Goal: Check status: Check status

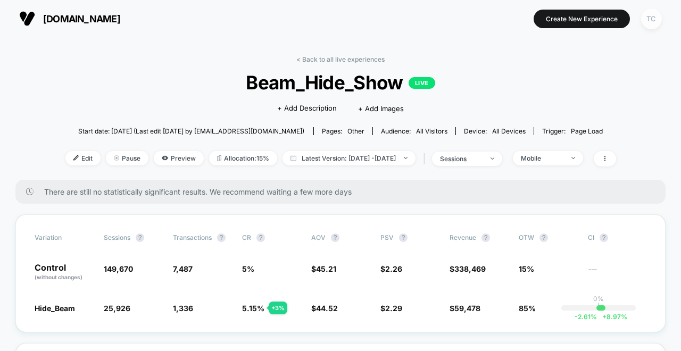
click at [654, 17] on div "TC" at bounding box center [652, 19] width 21 height 21
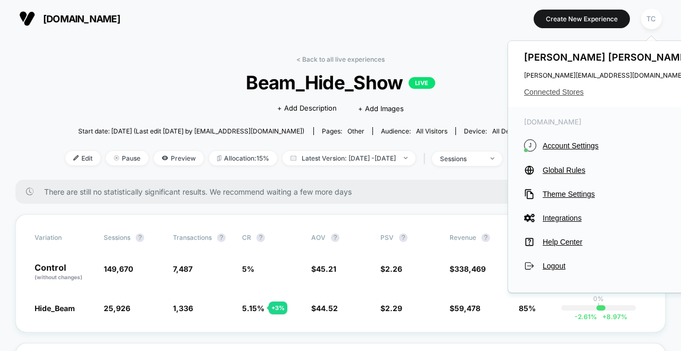
click at [562, 91] on span "Connected Stores" at bounding box center [608, 92] width 168 height 9
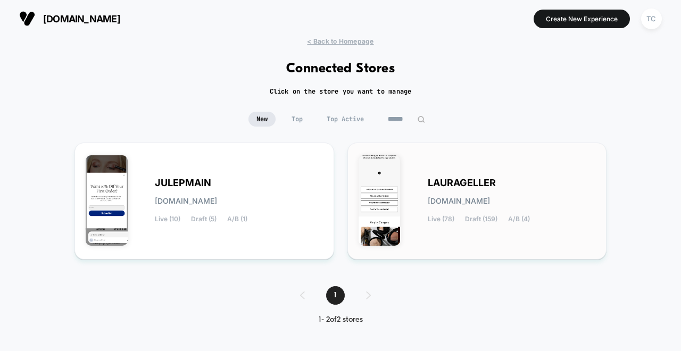
click at [472, 198] on span "[DOMAIN_NAME]" at bounding box center [459, 201] width 62 height 7
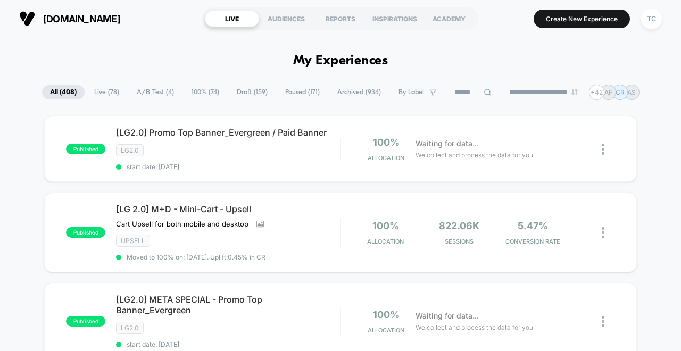
click at [150, 94] on span "A/B Test ( 4 )" at bounding box center [155, 92] width 53 height 14
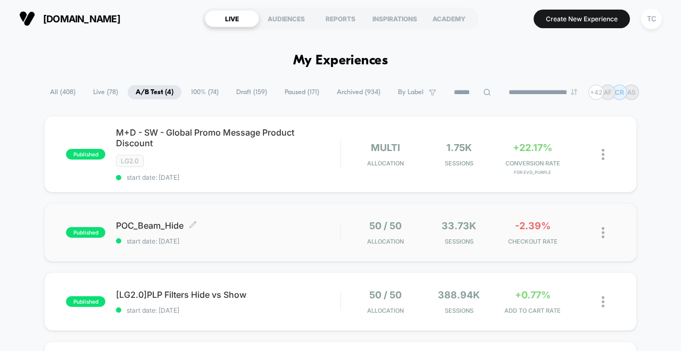
click at [260, 225] on span "POC_Beam_Hide Click to edit experience details" at bounding box center [228, 225] width 224 height 11
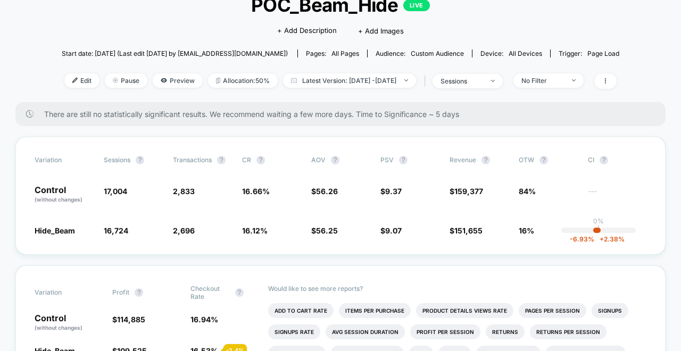
scroll to position [80, 0]
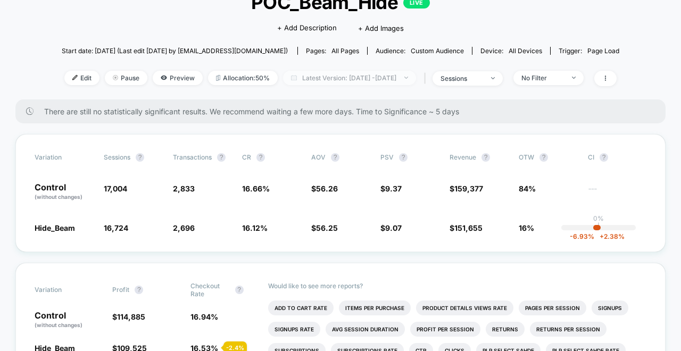
click at [354, 73] on span "Latest Version: Sep 8, 2025 - Sep 9, 2025" at bounding box center [349, 78] width 133 height 14
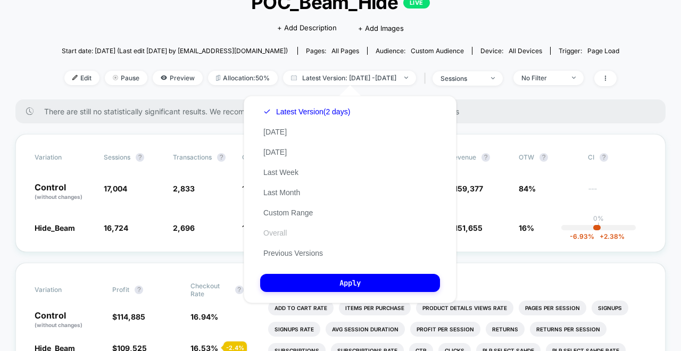
click at [284, 235] on button "Overall" at bounding box center [275, 233] width 30 height 10
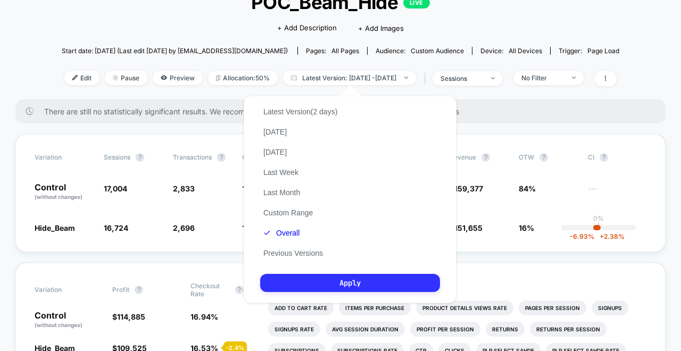
click at [351, 281] on button "Apply" at bounding box center [350, 283] width 180 height 18
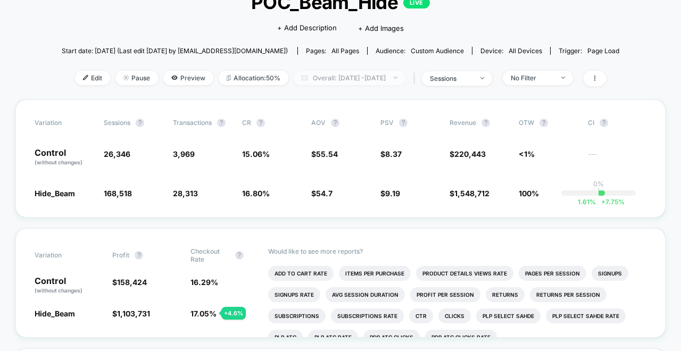
click at [352, 77] on span "Overall: Sep 4, 2025 - Sep 9, 2025" at bounding box center [350, 78] width 112 height 14
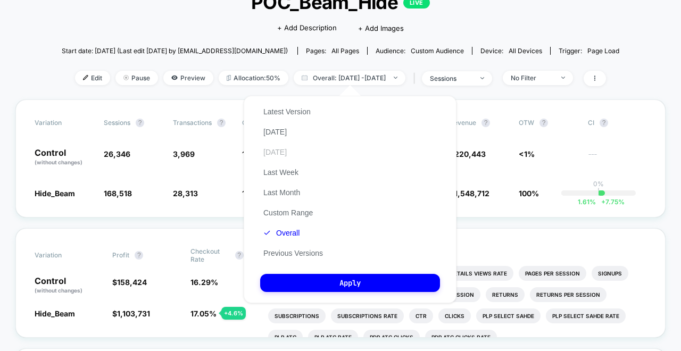
click at [275, 147] on button "Yesterday" at bounding box center [275, 152] width 30 height 10
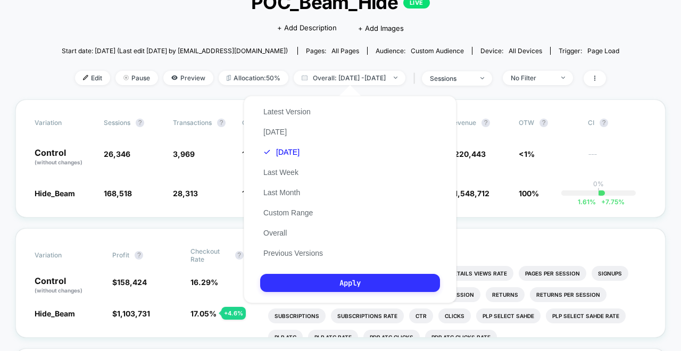
click at [348, 287] on button "Apply" at bounding box center [350, 283] width 180 height 18
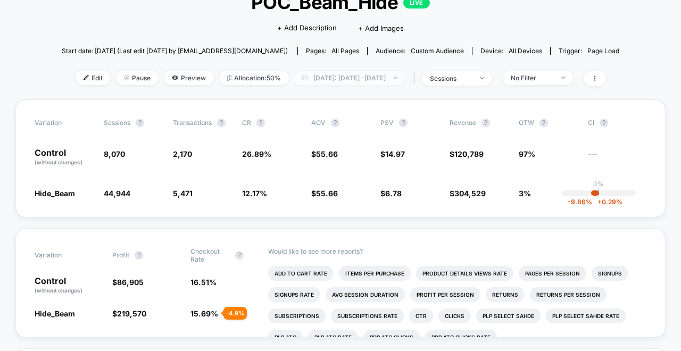
click at [355, 78] on span "Yesterday: Sep 8, 2025 - Sep 8, 2025" at bounding box center [349, 78] width 111 height 14
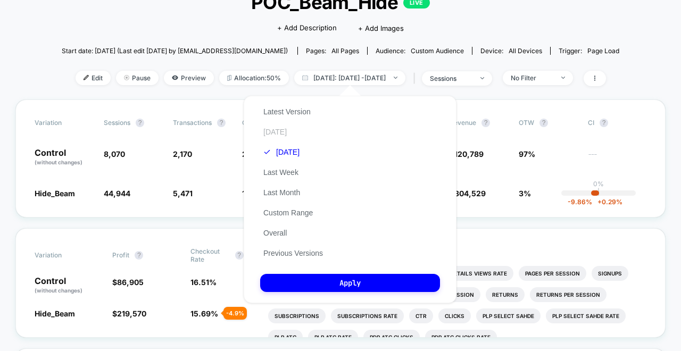
click at [277, 133] on button "Today" at bounding box center [275, 132] width 30 height 10
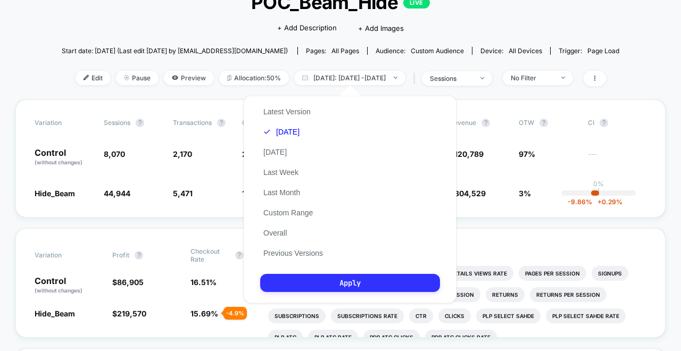
click at [344, 289] on button "Apply" at bounding box center [350, 283] width 180 height 18
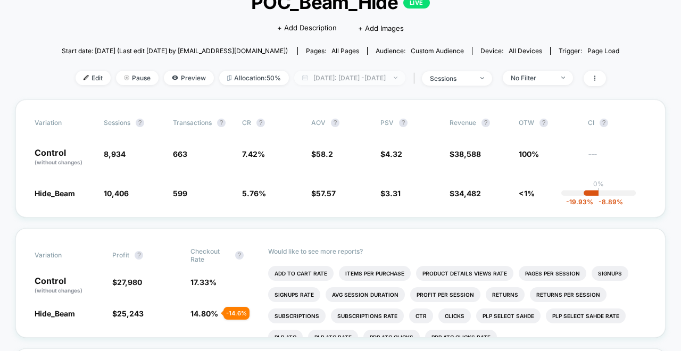
click at [339, 77] on span "Today: Sep 9, 2025 - Sep 9, 2025" at bounding box center [349, 78] width 111 height 14
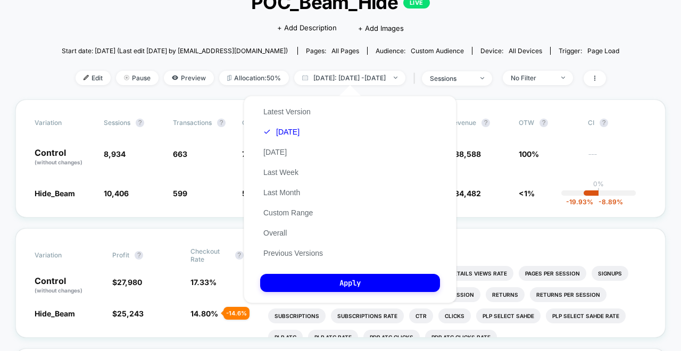
click at [220, 92] on div "< Back to all live experiences POC_Beam_Hide LIVE Click to edit experience deta…" at bounding box center [341, 37] width 558 height 125
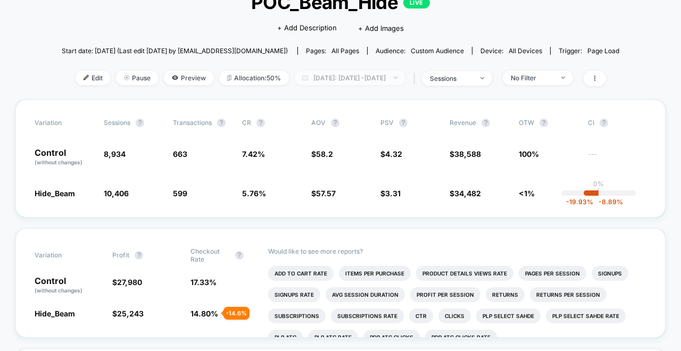
click at [326, 78] on span "Today: Sep 9, 2025 - Sep 9, 2025" at bounding box center [349, 78] width 111 height 14
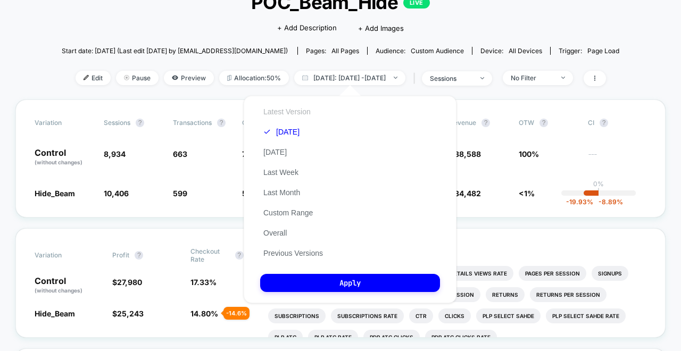
click at [286, 116] on button "Latest Version" at bounding box center [287, 112] width 54 height 10
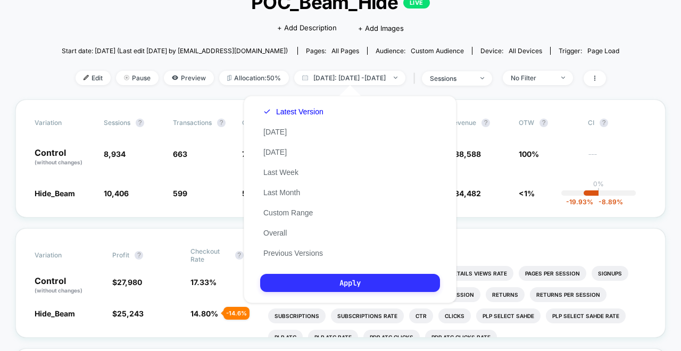
click at [342, 283] on button "Apply" at bounding box center [350, 283] width 180 height 18
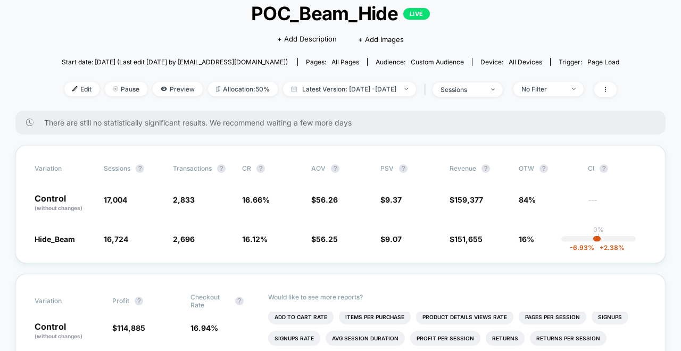
scroll to position [87, 0]
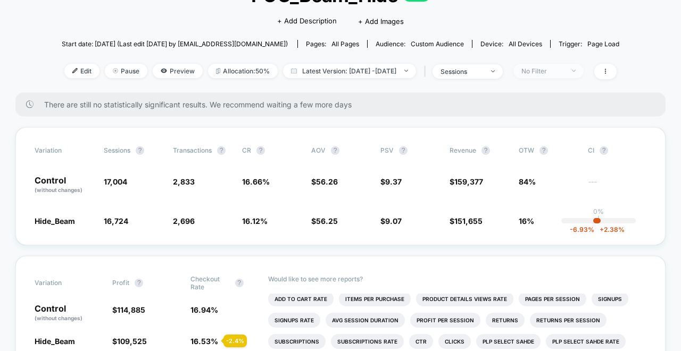
click at [560, 71] on div "No Filter" at bounding box center [543, 71] width 43 height 8
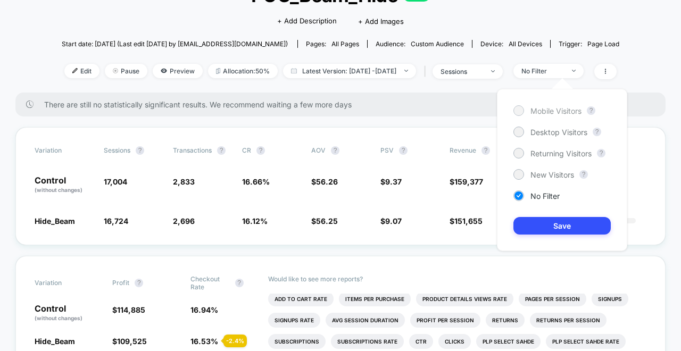
click at [551, 108] on span "Mobile Visitors" at bounding box center [556, 110] width 51 height 9
click at [554, 230] on button "Save" at bounding box center [562, 226] width 97 height 18
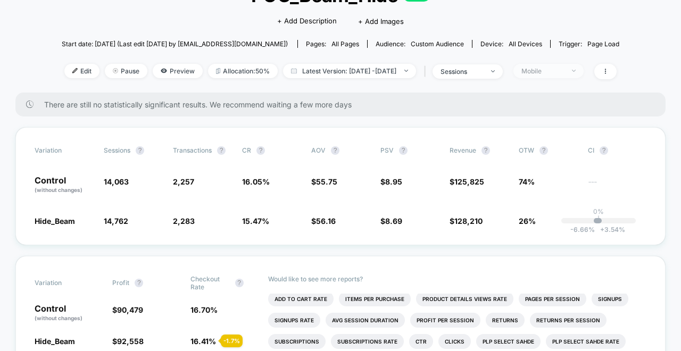
click at [556, 74] on div "Mobile" at bounding box center [543, 71] width 43 height 8
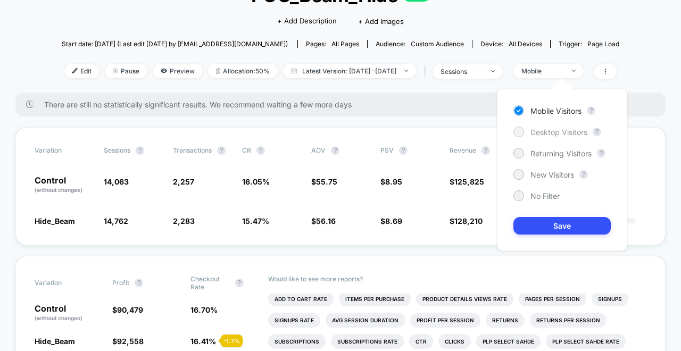
click at [546, 132] on span "Desktop Visitors" at bounding box center [559, 132] width 57 height 9
click at [554, 226] on button "Save" at bounding box center [562, 226] width 97 height 18
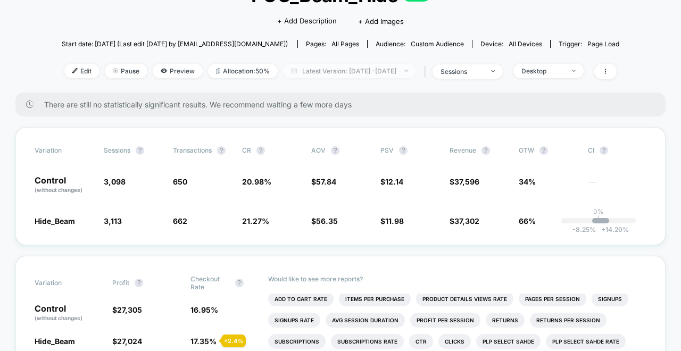
click at [356, 73] on span "Latest Version: Sep 7, 2025 - Sep 8, 2025" at bounding box center [349, 71] width 133 height 14
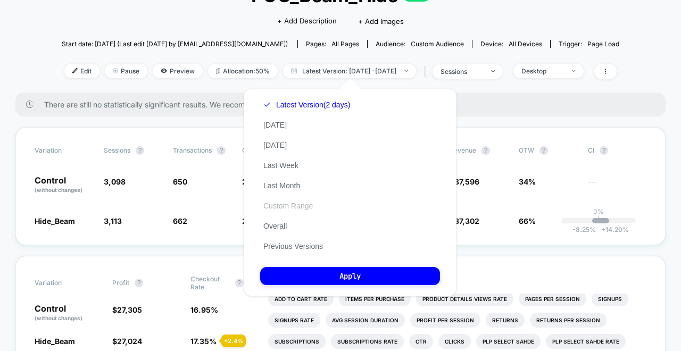
click at [295, 204] on button "Custom Range" at bounding box center [288, 206] width 56 height 10
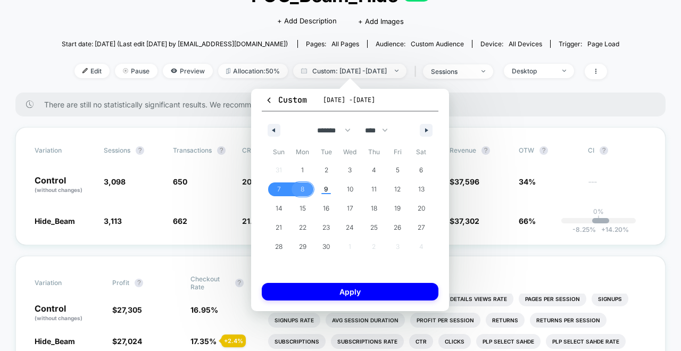
click at [305, 191] on span "8" at bounding box center [303, 190] width 24 height 14
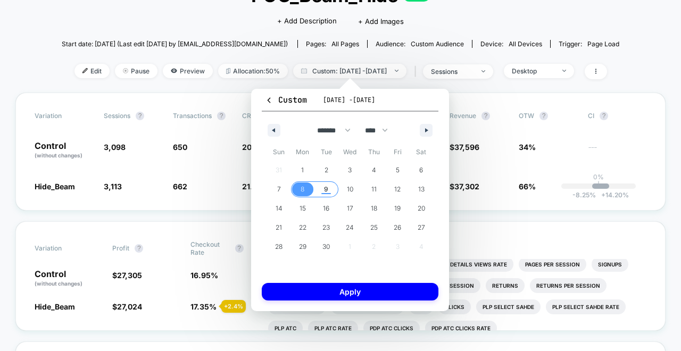
click at [325, 188] on span "9" at bounding box center [326, 189] width 4 height 19
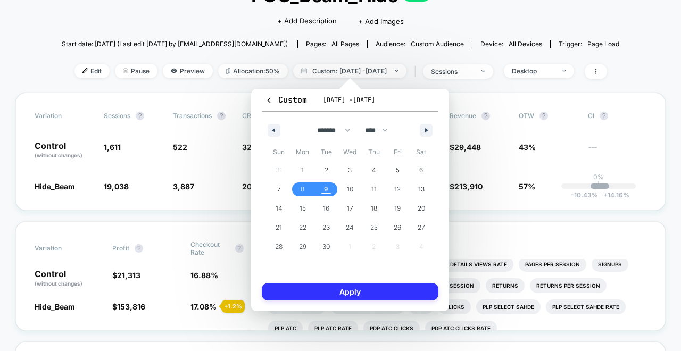
click at [363, 292] on button "Apply" at bounding box center [350, 292] width 177 height 18
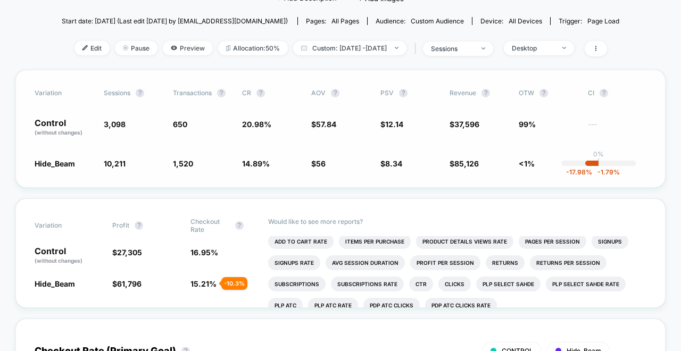
scroll to position [135, 0]
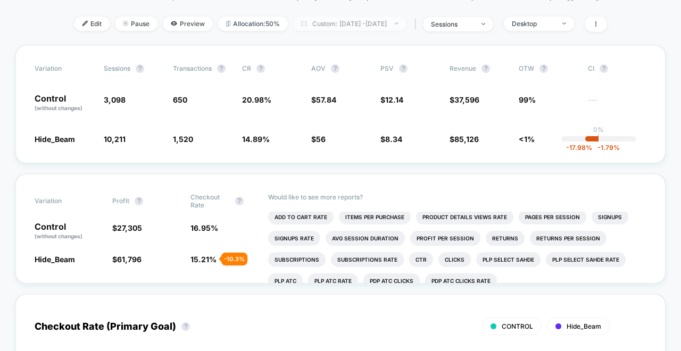
click at [345, 28] on span "Custom: Sep 8, 2025 - Sep 9, 2025" at bounding box center [349, 24] width 113 height 14
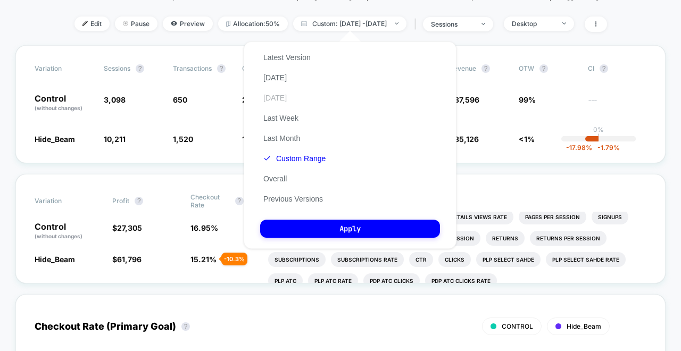
click at [284, 98] on button "Yesterday" at bounding box center [275, 98] width 30 height 10
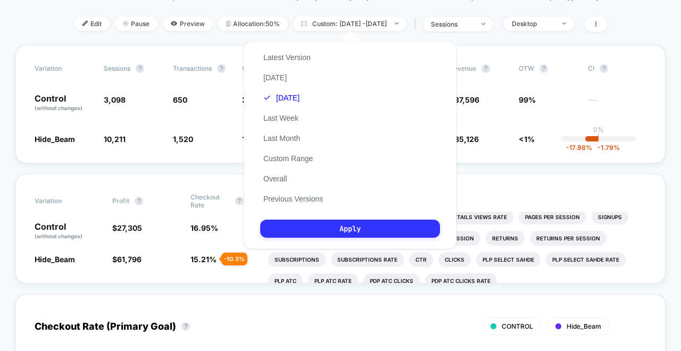
click at [336, 233] on button "Apply" at bounding box center [350, 229] width 180 height 18
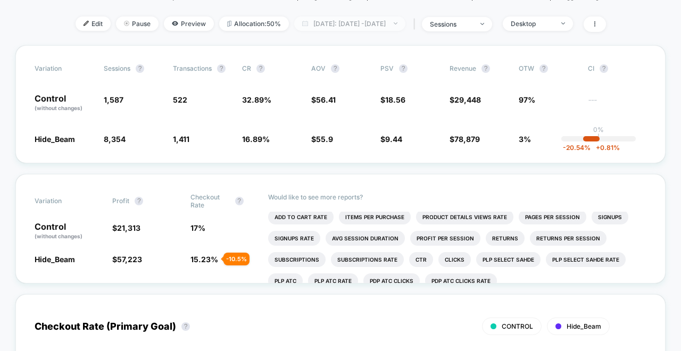
click at [344, 25] on span "Yesterday: Sep 8, 2025 - Sep 8, 2025" at bounding box center [349, 24] width 111 height 14
select select "*"
select select "****"
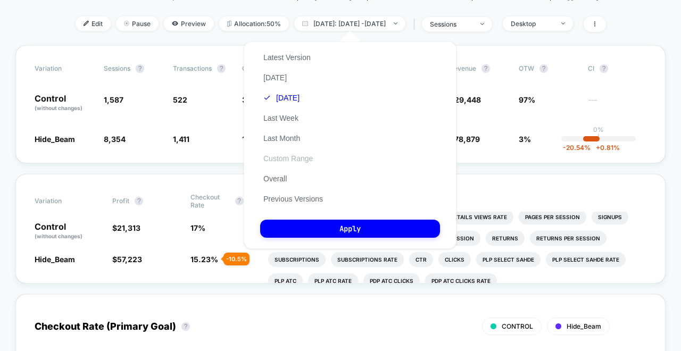
click at [290, 155] on button "Custom Range" at bounding box center [288, 159] width 56 height 10
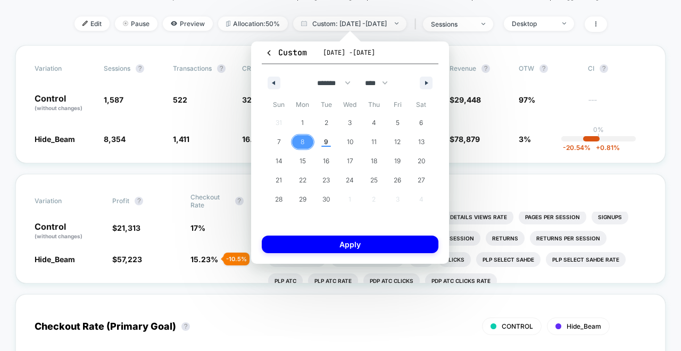
click at [303, 139] on span "8" at bounding box center [303, 142] width 4 height 19
click at [322, 141] on span "9" at bounding box center [327, 142] width 24 height 14
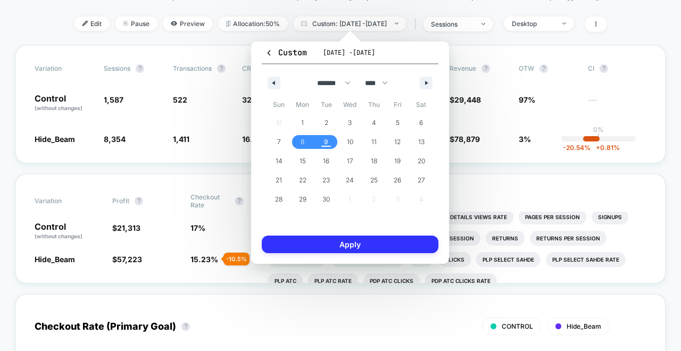
click at [319, 248] on button "Apply" at bounding box center [350, 245] width 177 height 18
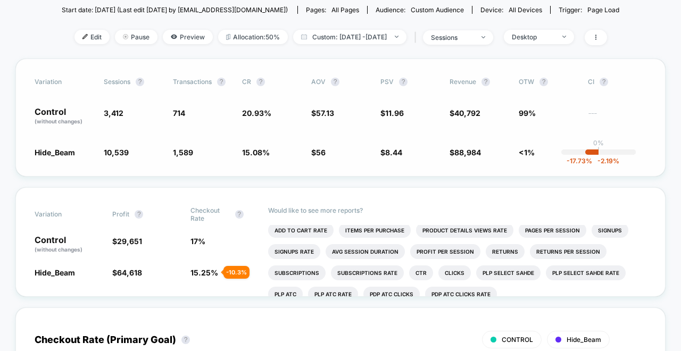
scroll to position [88, 0]
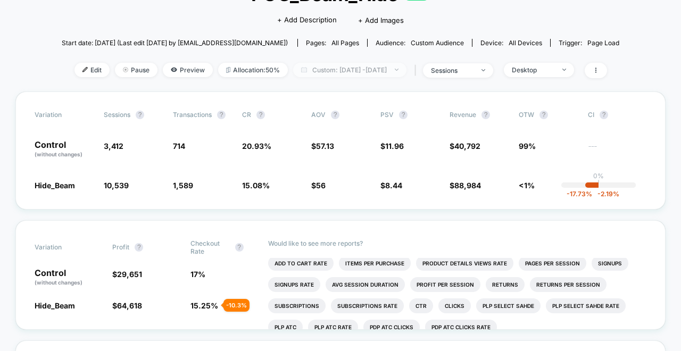
click at [364, 71] on span "Custom: Sep 8, 2025 - Sep 9, 2025" at bounding box center [349, 70] width 113 height 14
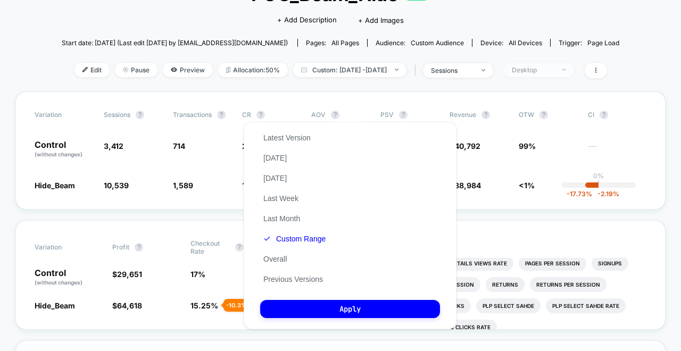
scroll to position [0, 0]
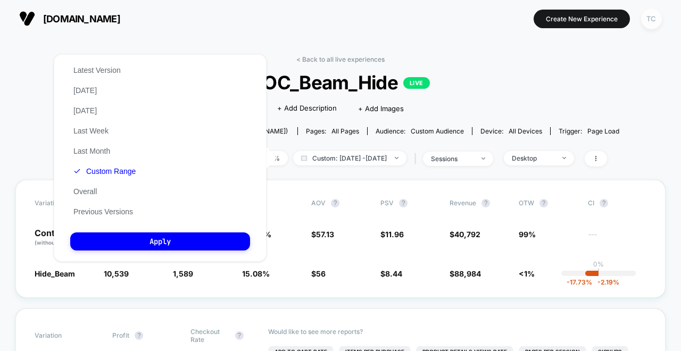
click at [657, 17] on div "TC" at bounding box center [652, 19] width 21 height 21
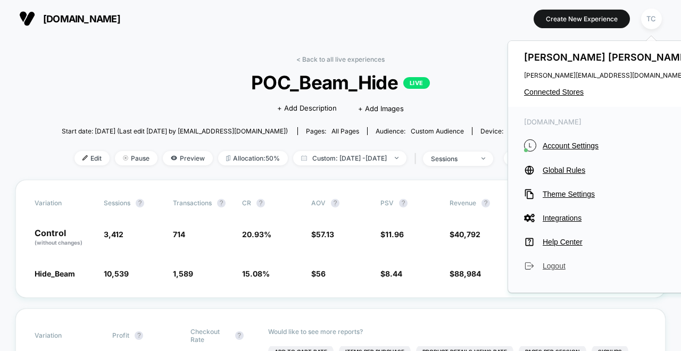
click at [549, 269] on span "Logout" at bounding box center [618, 266] width 150 height 9
